Goal: Information Seeking & Learning: Check status

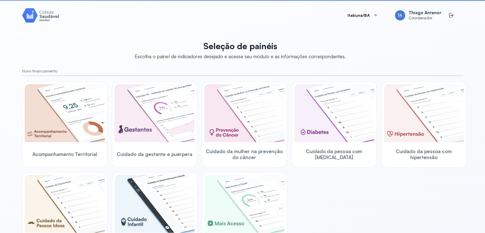
click at [361, 18] on button "Itabuna/BA" at bounding box center [362, 15] width 44 height 11
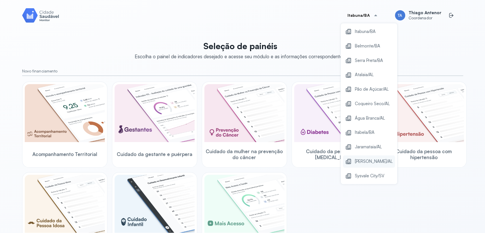
click at [362, 162] on span "[PERSON_NAME]/AL" at bounding box center [374, 162] width 38 height 8
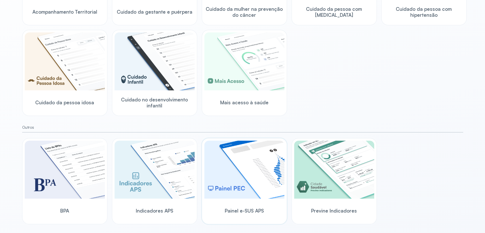
scroll to position [145, 0]
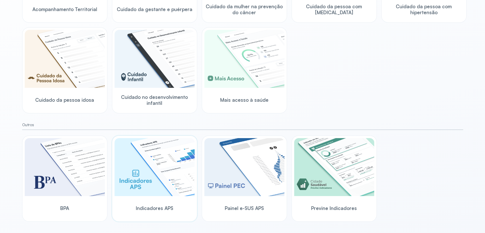
click at [152, 176] on img at bounding box center [154, 167] width 80 height 58
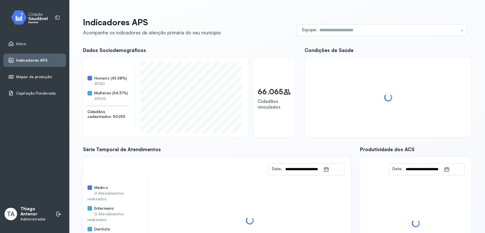
click at [6, 94] on div "Capitação Ponderada" at bounding box center [34, 93] width 62 height 13
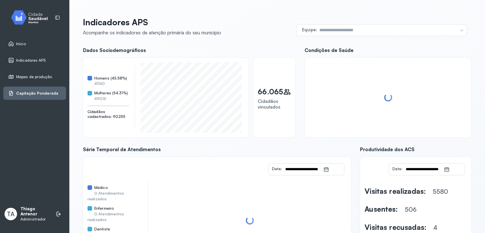
click at [8, 96] on icon at bounding box center [11, 93] width 6 height 6
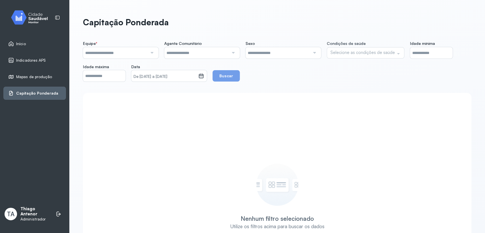
click at [432, 54] on input "*" at bounding box center [431, 52] width 43 height 11
click at [10, 39] on div "Início" at bounding box center [34, 43] width 62 height 13
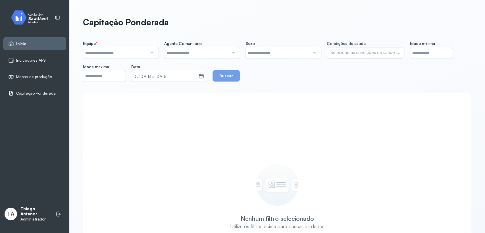
click at [13, 43] on icon at bounding box center [11, 44] width 6 height 6
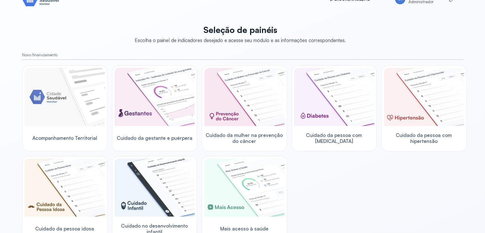
scroll to position [32, 0]
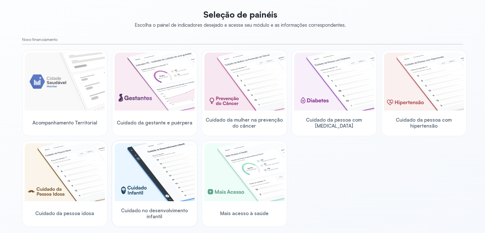
click at [146, 167] on img at bounding box center [154, 172] width 80 height 58
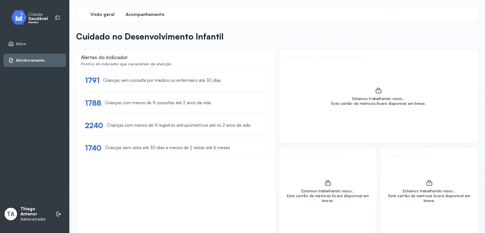
click at [147, 19] on div "Acompanhamento" at bounding box center [145, 14] width 43 height 10
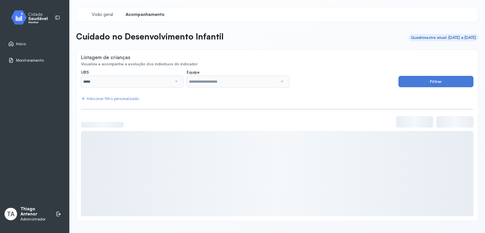
click at [128, 96] on div "Adicionar filtro personalizado" at bounding box center [110, 98] width 58 height 5
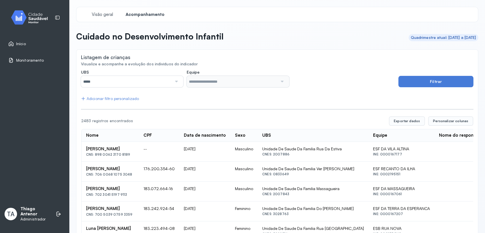
click at [124, 98] on div "Adicionar filtro personalizado" at bounding box center [110, 98] width 58 height 5
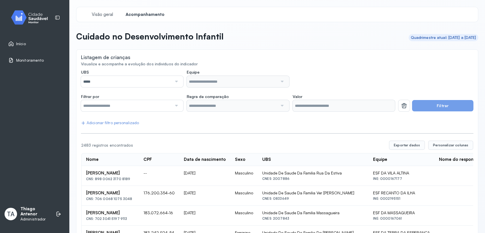
click at [134, 108] on input "text" at bounding box center [126, 105] width 91 height 11
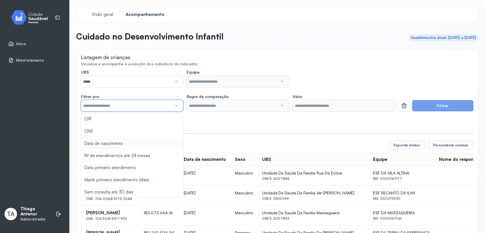
type input "*******"
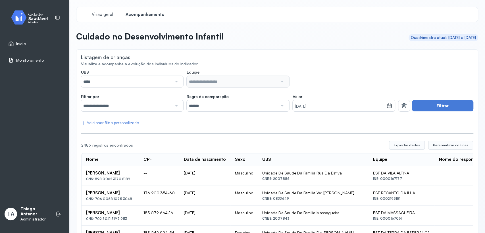
drag, startPoint x: 191, startPoint y: 110, endPoint x: 189, endPoint y: 119, distance: 9.1
click at [209, 110] on input "*******" at bounding box center [232, 105] width 91 height 11
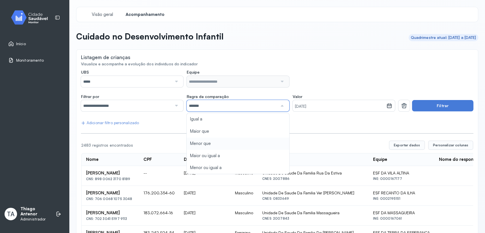
scroll to position [32, 0]
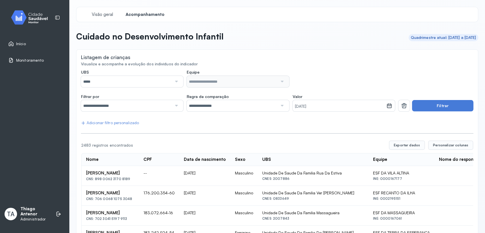
scroll to position [0, 0]
click at [157, 106] on input "**********" at bounding box center [126, 105] width 91 height 11
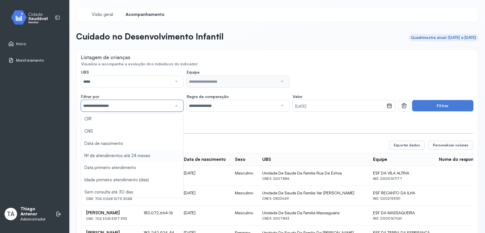
type input "*******"
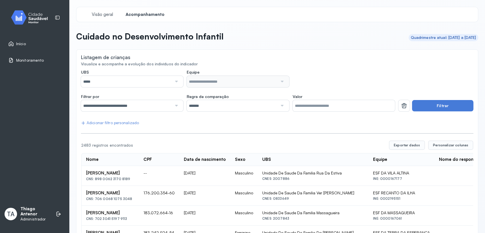
click at [169, 110] on input "**********" at bounding box center [126, 105] width 91 height 11
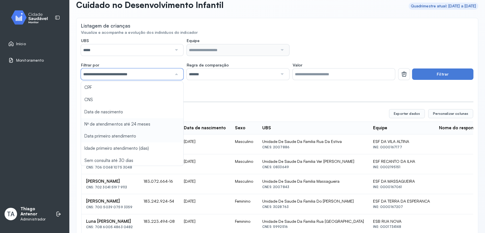
scroll to position [25, 0]
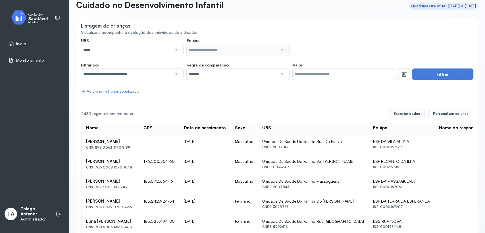
click at [159, 78] on input "**********" at bounding box center [126, 73] width 91 height 11
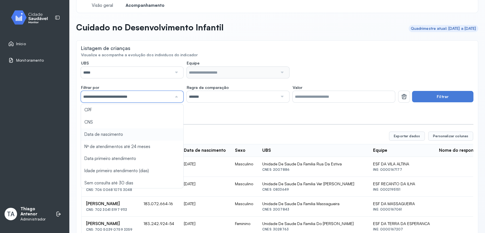
scroll to position [0, 0]
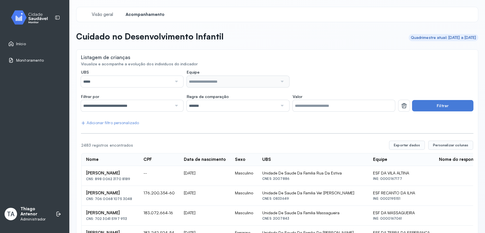
click at [12, 47] on div "Início" at bounding box center [34, 43] width 62 height 13
click at [11, 46] on icon at bounding box center [11, 44] width 6 height 6
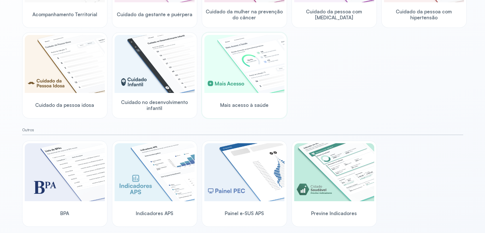
scroll to position [145, 0]
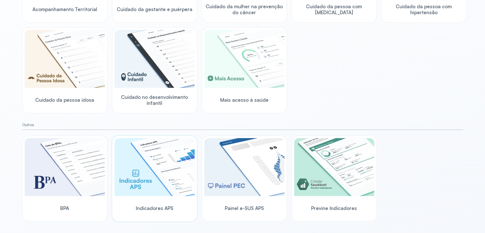
click at [156, 171] on img at bounding box center [154, 167] width 80 height 58
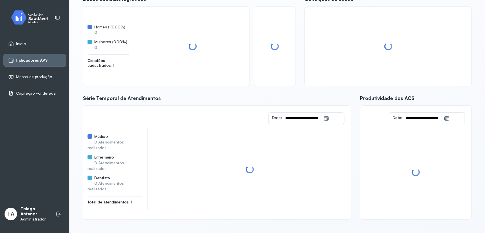
scroll to position [51, 0]
click at [10, 94] on icon at bounding box center [11, 92] width 3 height 3
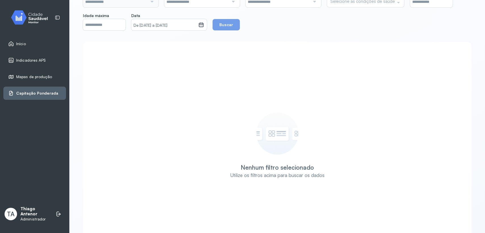
scroll to position [101, 0]
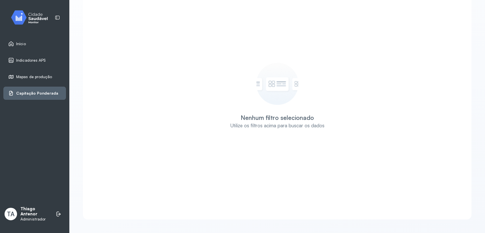
click at [7, 92] on div "Capitação Ponderada" at bounding box center [34, 93] width 62 height 13
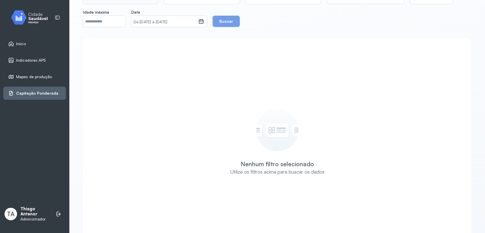
scroll to position [0, 0]
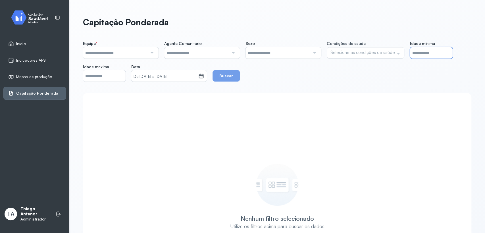
click at [427, 57] on input "*" at bounding box center [431, 52] width 43 height 11
click at [112, 76] on input "***" at bounding box center [104, 75] width 43 height 11
click at [425, 52] on input "*" at bounding box center [431, 52] width 43 height 11
type input "*"
click at [119, 74] on input "***" at bounding box center [104, 75] width 43 height 11
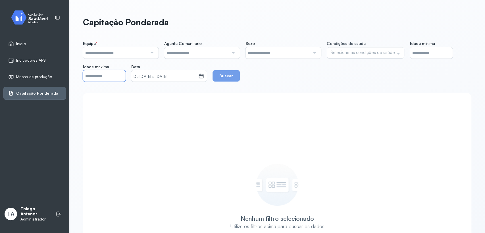
type input "*"
click at [166, 99] on div "Nenhum filtro selecionado Utilize os filtros acima para buscar os dados" at bounding box center [277, 206] width 388 height 227
click at [177, 78] on small "De [DATE] a [DATE]" at bounding box center [164, 77] width 62 height 6
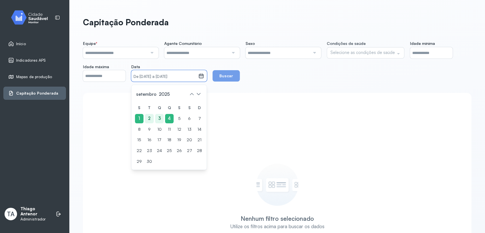
click at [166, 94] on span "2025" at bounding box center [164, 94] width 13 height 8
click at [192, 92] on icon at bounding box center [191, 93] width 9 height 9
click at [192, 93] on icon at bounding box center [191, 93] width 9 height 9
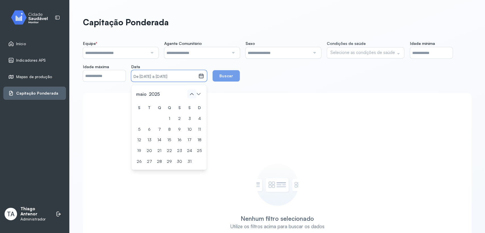
click at [192, 93] on icon at bounding box center [191, 93] width 9 height 9
click at [200, 94] on icon at bounding box center [199, 94] width 4 height 2
click at [192, 93] on icon at bounding box center [191, 93] width 9 height 9
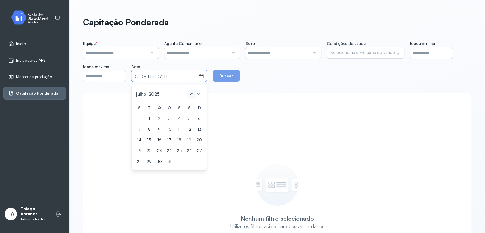
click at [192, 93] on icon at bounding box center [191, 93] width 9 height 9
click at [153, 130] on div "4" at bounding box center [149, 129] width 9 height 9
click at [198, 95] on icon at bounding box center [198, 93] width 9 height 9
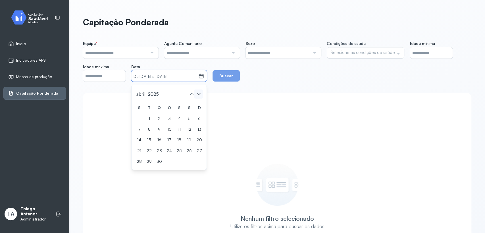
click at [198, 95] on icon at bounding box center [198, 93] width 9 height 9
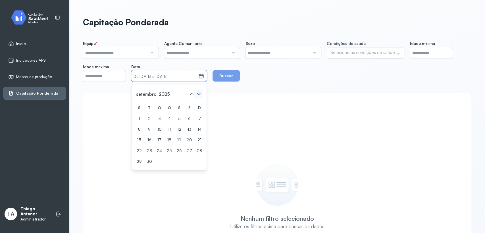
click at [198, 95] on icon at bounding box center [198, 93] width 9 height 9
click at [195, 92] on icon at bounding box center [191, 93] width 9 height 9
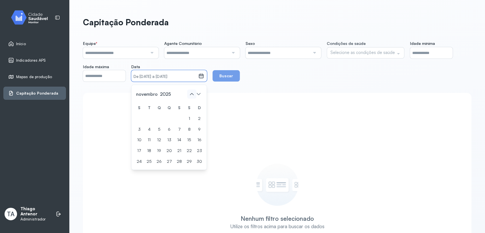
click at [195, 92] on icon at bounding box center [191, 93] width 9 height 9
click at [11, 44] on icon at bounding box center [11, 43] width 5 height 5
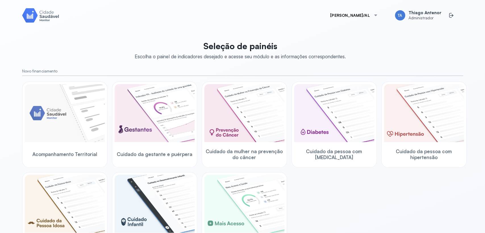
scroll to position [32, 0]
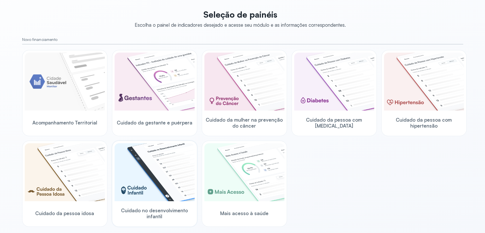
click at [155, 172] on img at bounding box center [154, 172] width 80 height 58
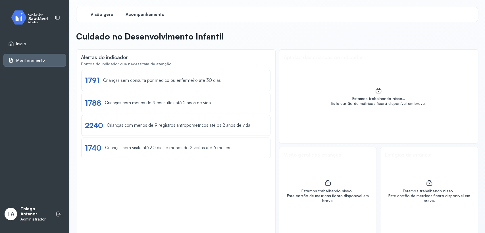
click at [146, 15] on span "Acompanhamento" at bounding box center [145, 14] width 39 height 5
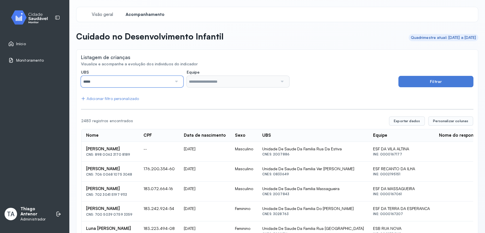
click at [141, 81] on input "*****" at bounding box center [126, 81] width 91 height 11
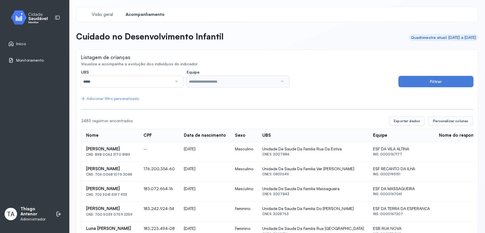
click at [131, 101] on div "Adicionar filtro personalizado" at bounding box center [110, 98] width 58 height 5
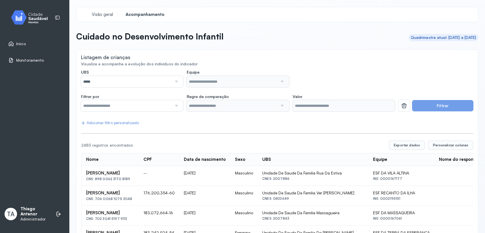
click at [145, 105] on input "text" at bounding box center [126, 105] width 91 height 11
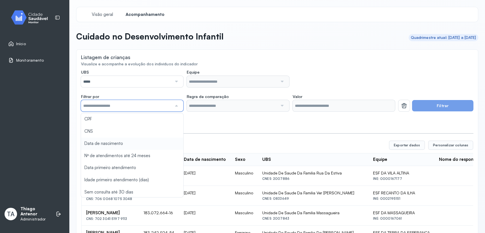
type input "*******"
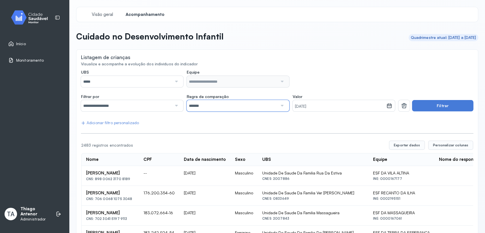
click at [205, 109] on input "*******" at bounding box center [232, 105] width 91 height 11
click at [318, 108] on small "[DATE]" at bounding box center [339, 107] width 89 height 6
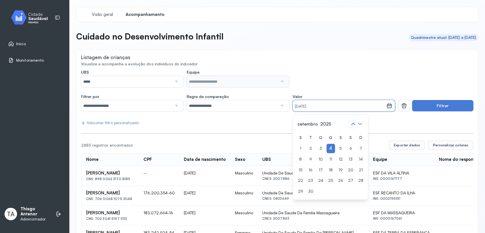
click at [348, 122] on icon at bounding box center [352, 123] width 9 height 9
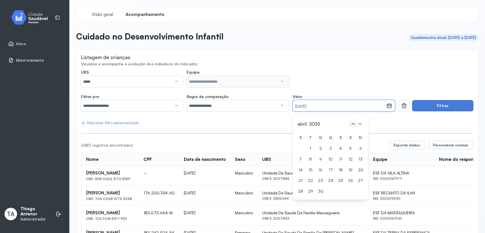
click at [348, 122] on icon at bounding box center [352, 123] width 9 height 9
click at [308, 161] on div "4" at bounding box center [310, 158] width 9 height 9
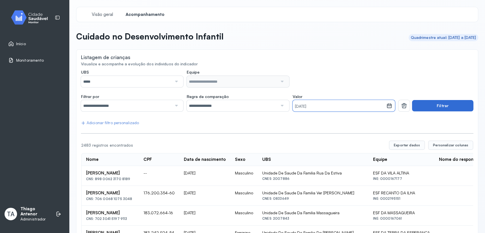
click at [418, 110] on button "Filtrar" at bounding box center [442, 105] width 61 height 11
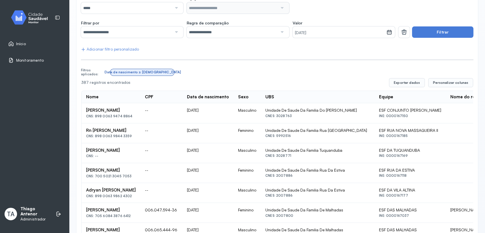
scroll to position [63, 0]
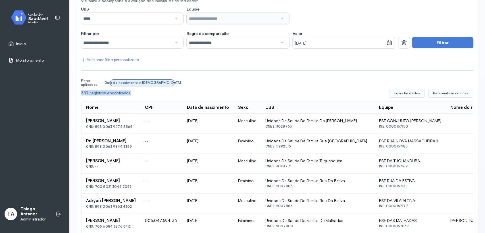
drag, startPoint x: 81, startPoint y: 94, endPoint x: 127, endPoint y: 96, distance: 46.3
click at [127, 96] on div "387 registros encontrados Exportar dados Personalizar colunas" at bounding box center [277, 93] width 392 height 9
